Goal: Find specific page/section: Find specific page/section

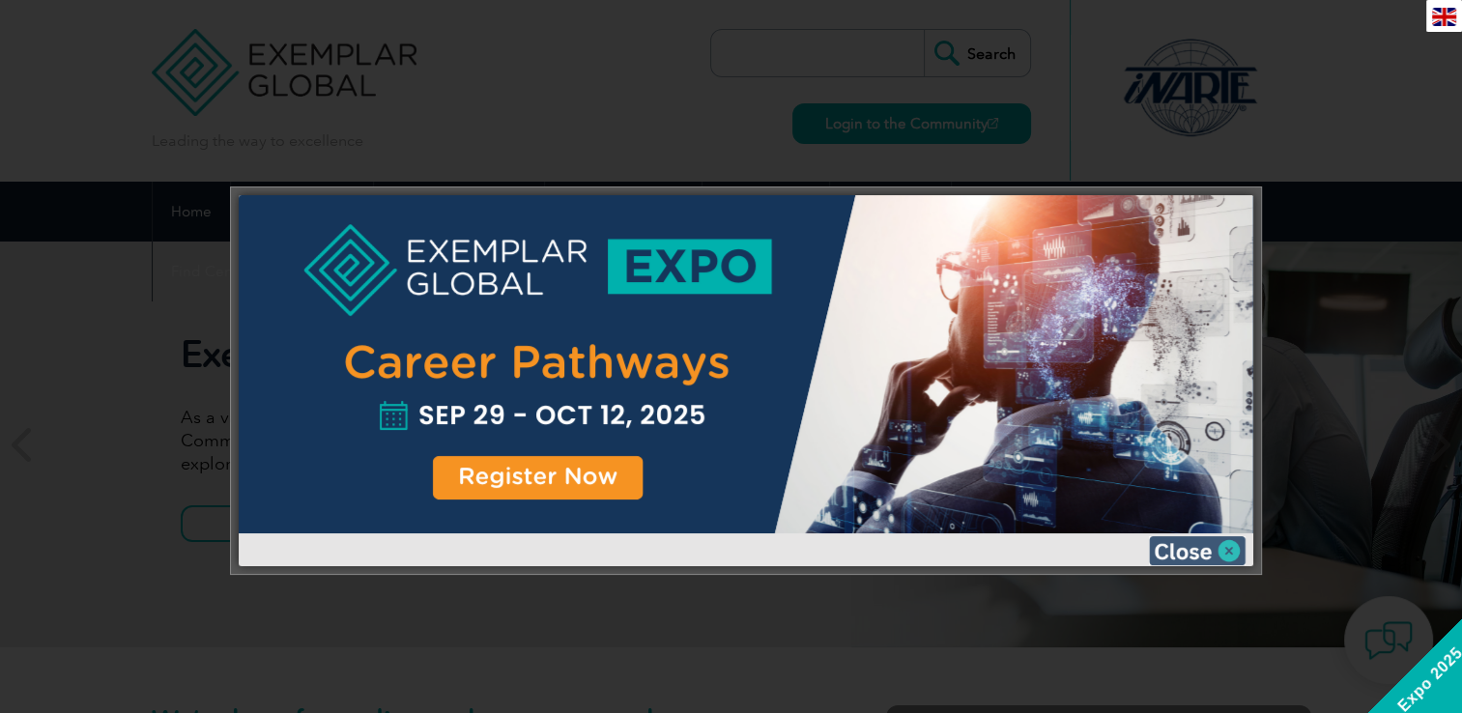
click at [1225, 552] on img at bounding box center [1197, 550] width 97 height 29
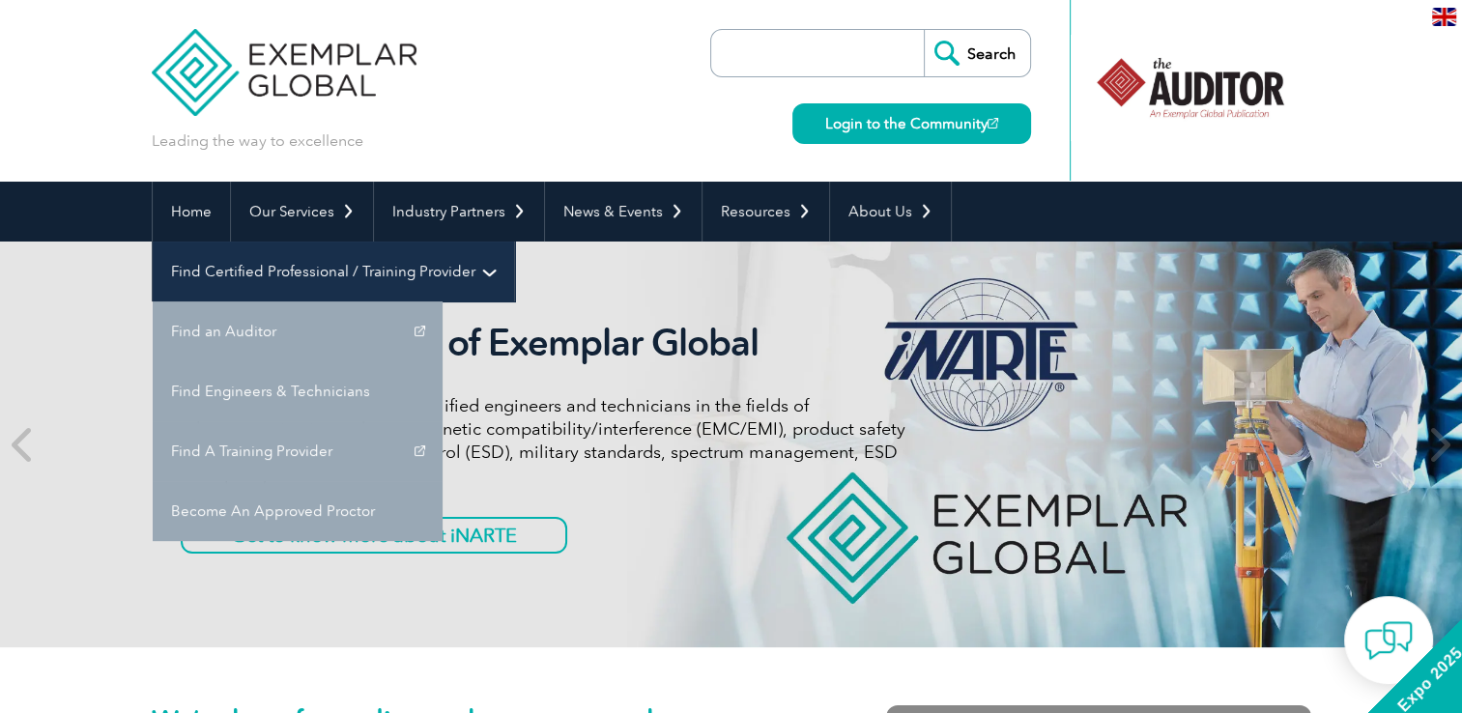
click at [514, 242] on link "Find Certified Professional / Training Provider" at bounding box center [333, 272] width 361 height 60
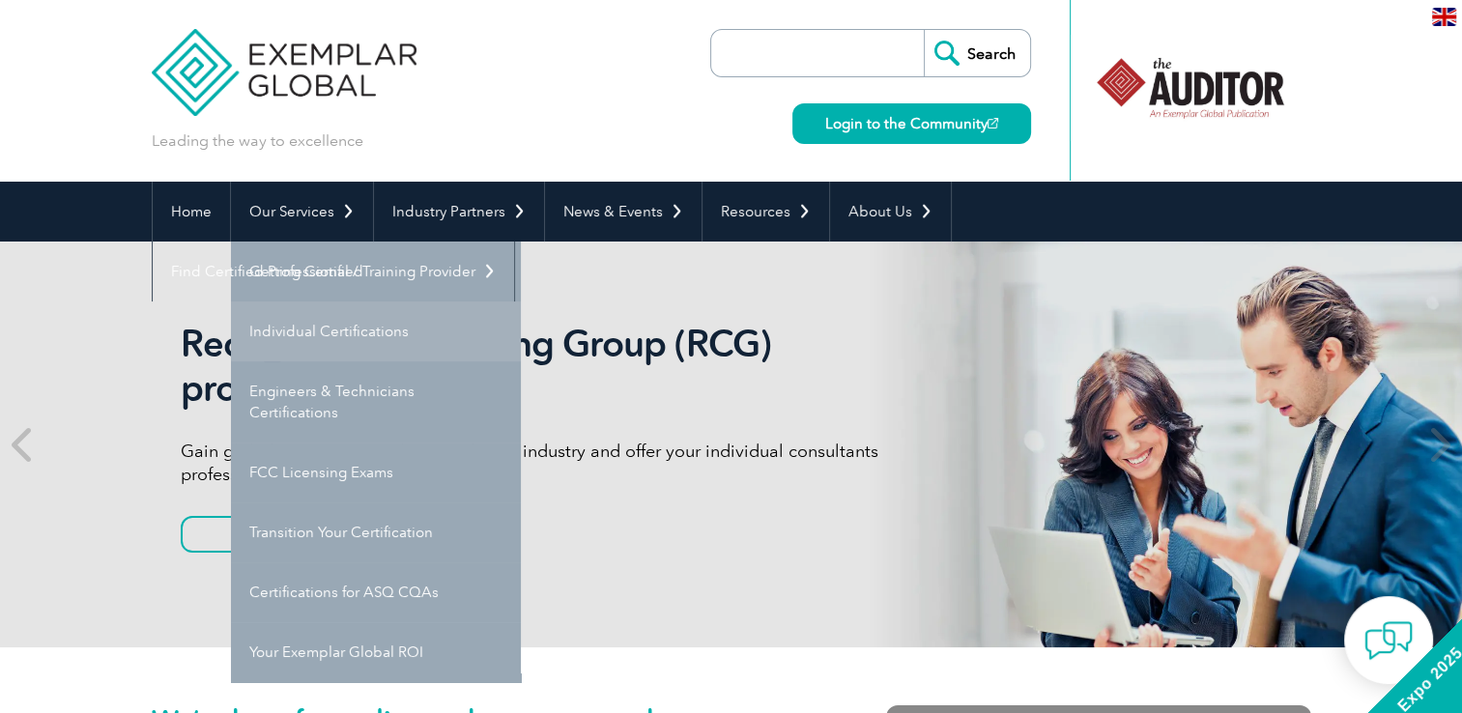
click at [323, 329] on link "Individual Certifications" at bounding box center [376, 331] width 290 height 60
